Goal: Check status: Check status

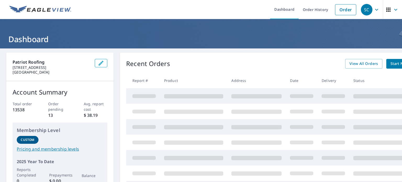
scroll to position [0, 33]
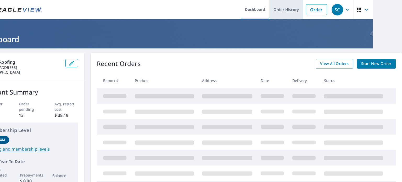
click at [280, 9] on link "Order History" at bounding box center [286, 9] width 34 height 19
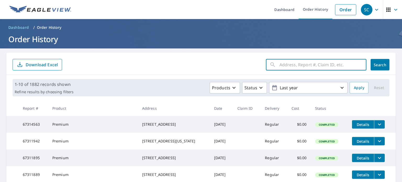
click at [292, 65] on input "text" at bounding box center [323, 64] width 87 height 15
type input "63218450"
click button "Search" at bounding box center [380, 65] width 19 height 12
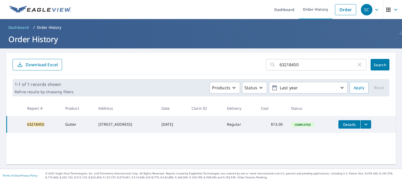
click at [356, 124] on span "Details" at bounding box center [350, 124] width 16 height 5
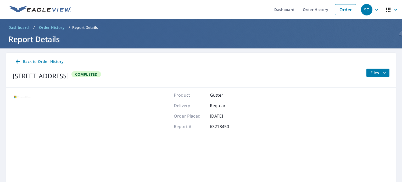
click at [354, 95] on div "Aerial Road A standard road map Aerial A detailed look from above Labels Labels…" at bounding box center [201, 157] width 390 height 139
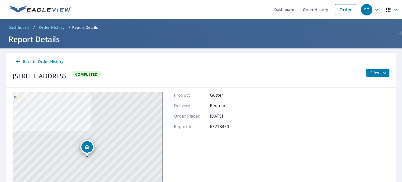
click at [361, 58] on div "Back to Order History" at bounding box center [201, 62] width 377 height 10
click at [372, 71] on span "Files" at bounding box center [379, 73] width 17 height 6
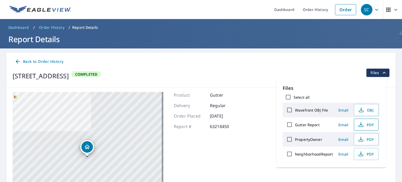
click at [360, 123] on icon "button" at bounding box center [361, 125] width 6 height 6
